Goal: Information Seeking & Learning: Understand process/instructions

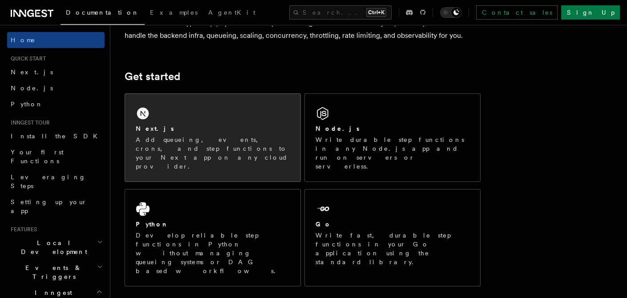
click at [188, 133] on div "Next.js" at bounding box center [213, 128] width 154 height 9
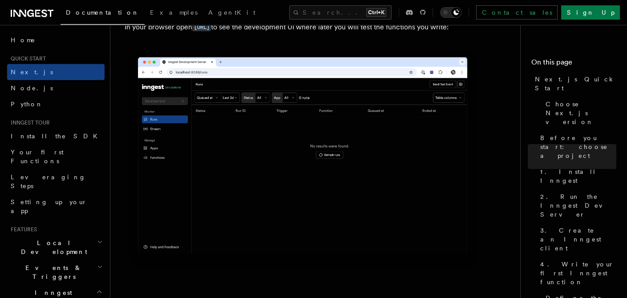
scroll to position [788, 0]
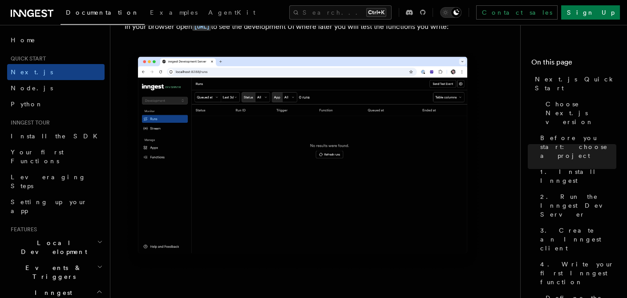
click at [380, 166] on img at bounding box center [303, 160] width 356 height 224
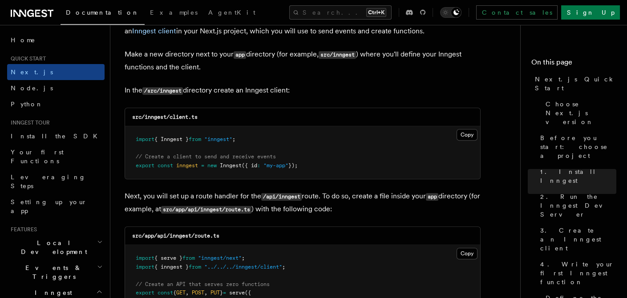
scroll to position [1095, 0]
click at [466, 135] on button "Copy Copied" at bounding box center [467, 135] width 21 height 12
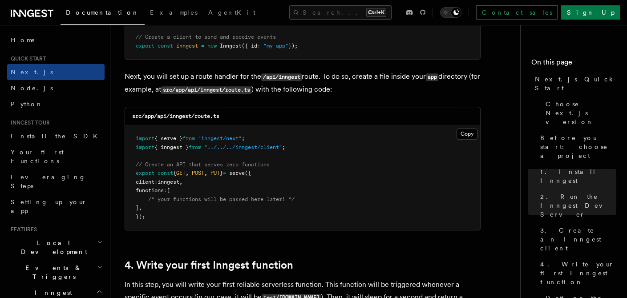
scroll to position [1234, 0]
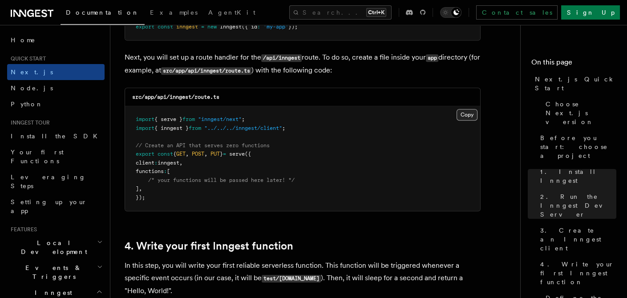
click at [467, 114] on button "Copy Copied" at bounding box center [467, 115] width 21 height 12
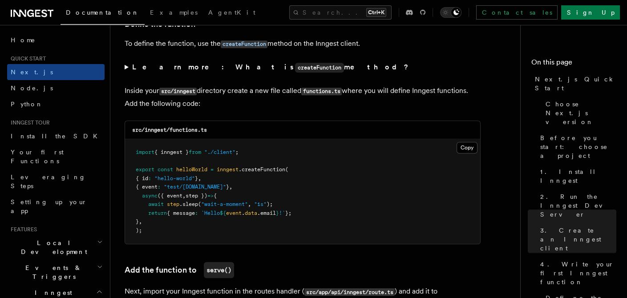
scroll to position [1542, 0]
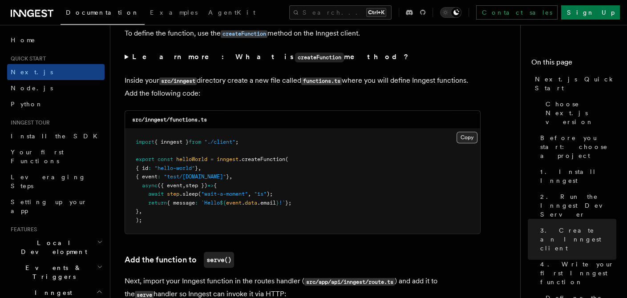
click at [468, 138] on button "Copy Copied" at bounding box center [467, 138] width 21 height 12
